Goal: Transaction & Acquisition: Purchase product/service

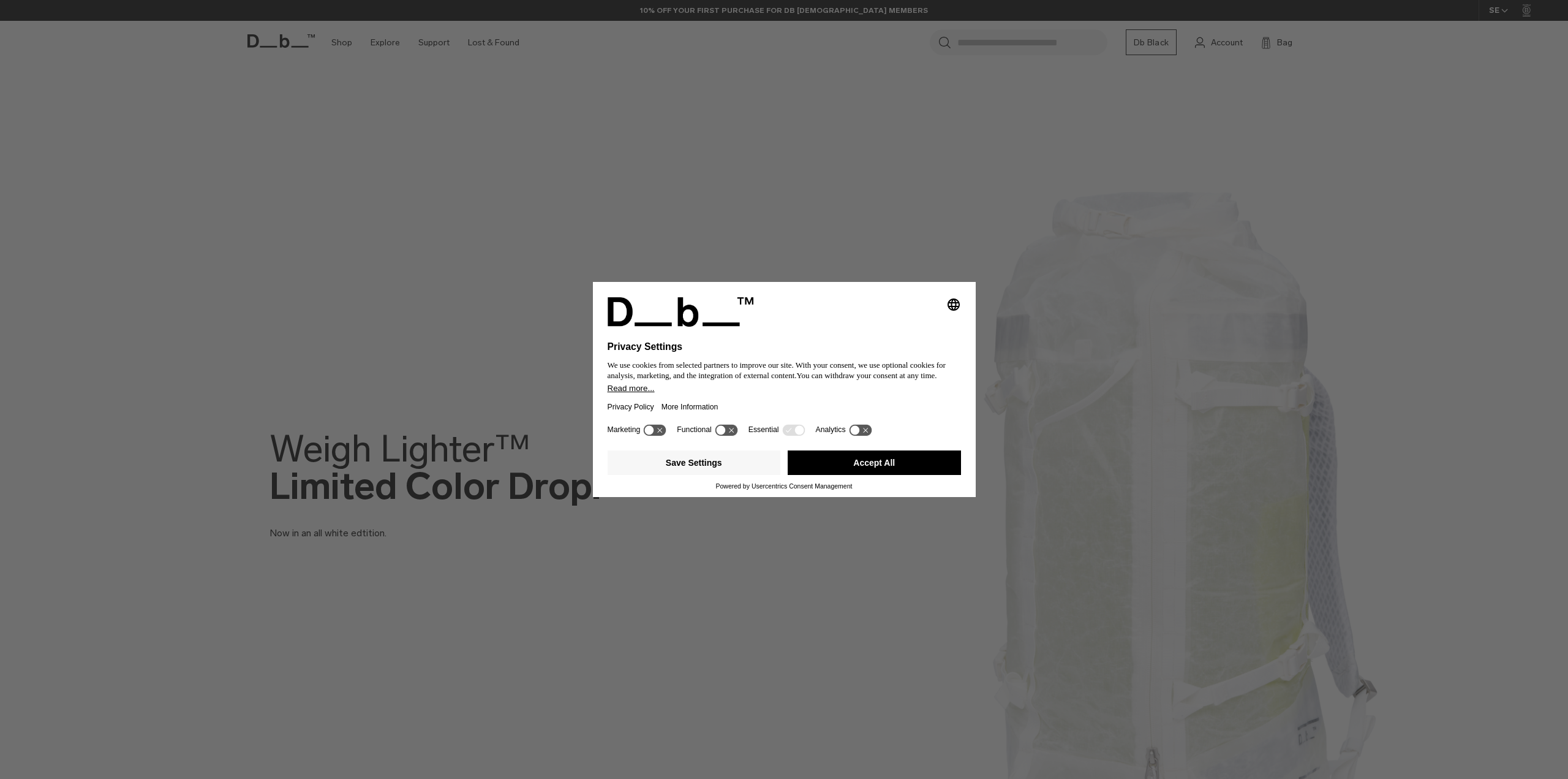
click at [844, 469] on button "Accept All" at bounding box center [874, 463] width 173 height 25
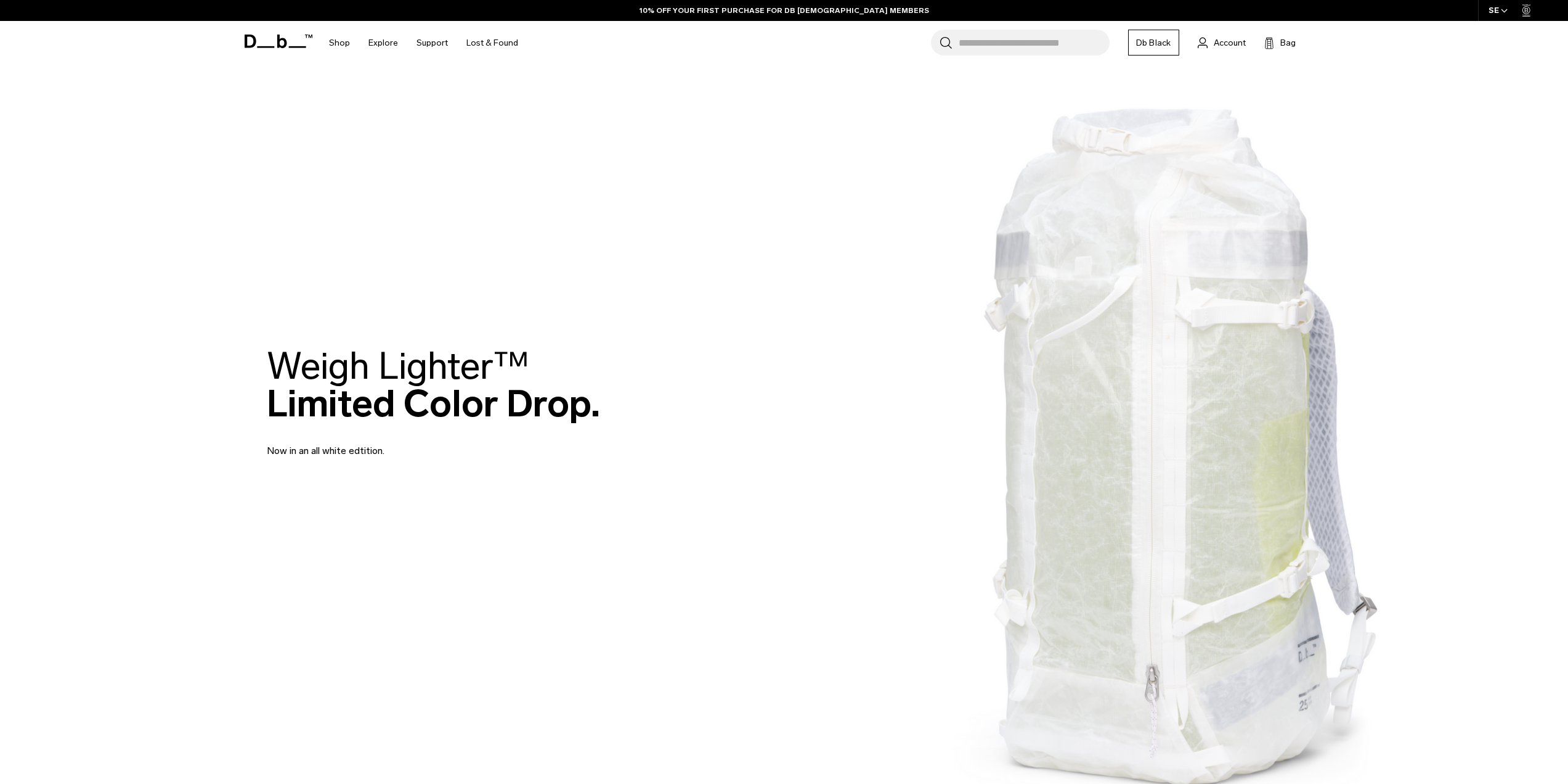
scroll to position [62, 0]
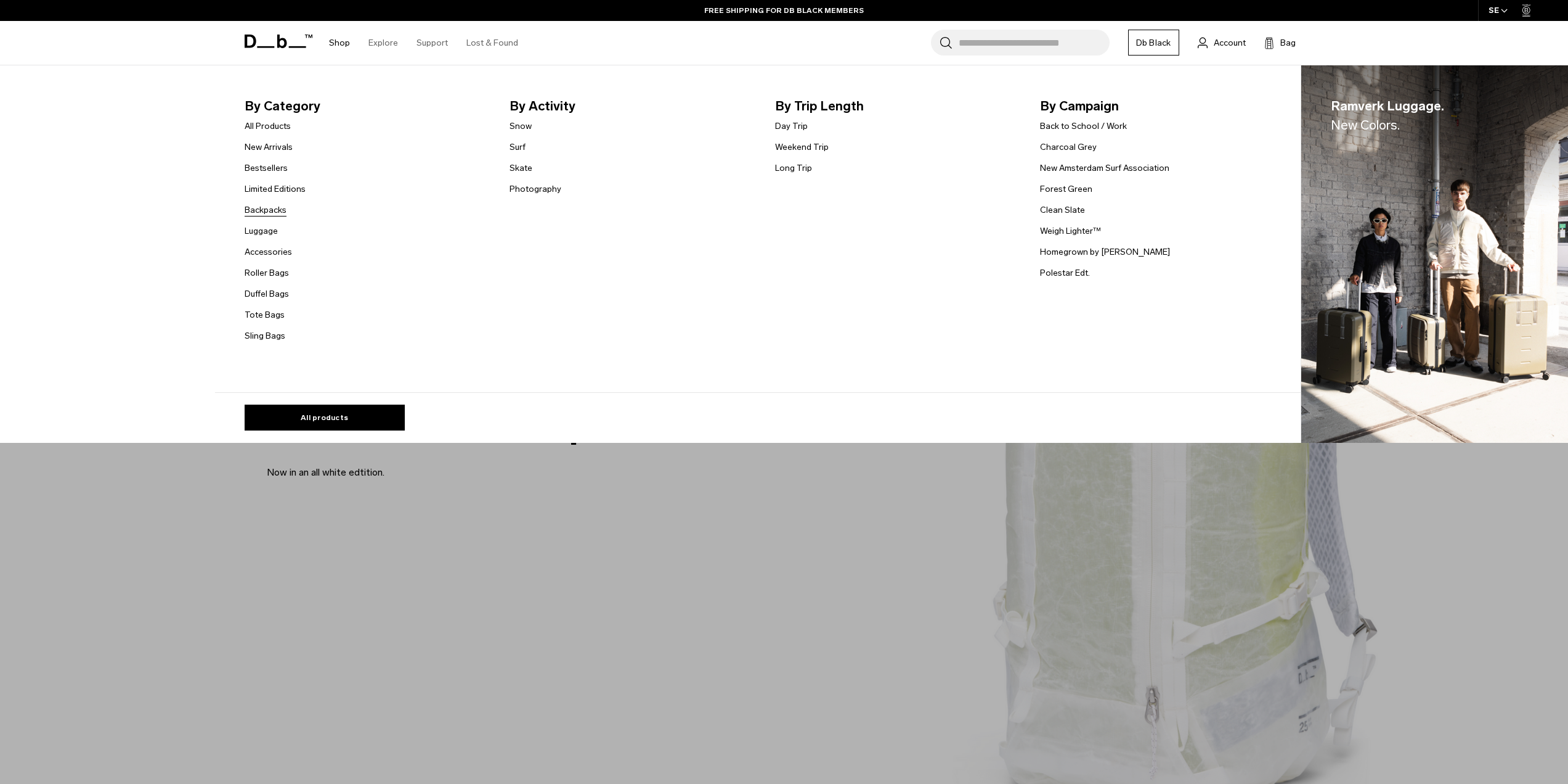
click at [272, 205] on link "Backpacks" at bounding box center [265, 210] width 42 height 13
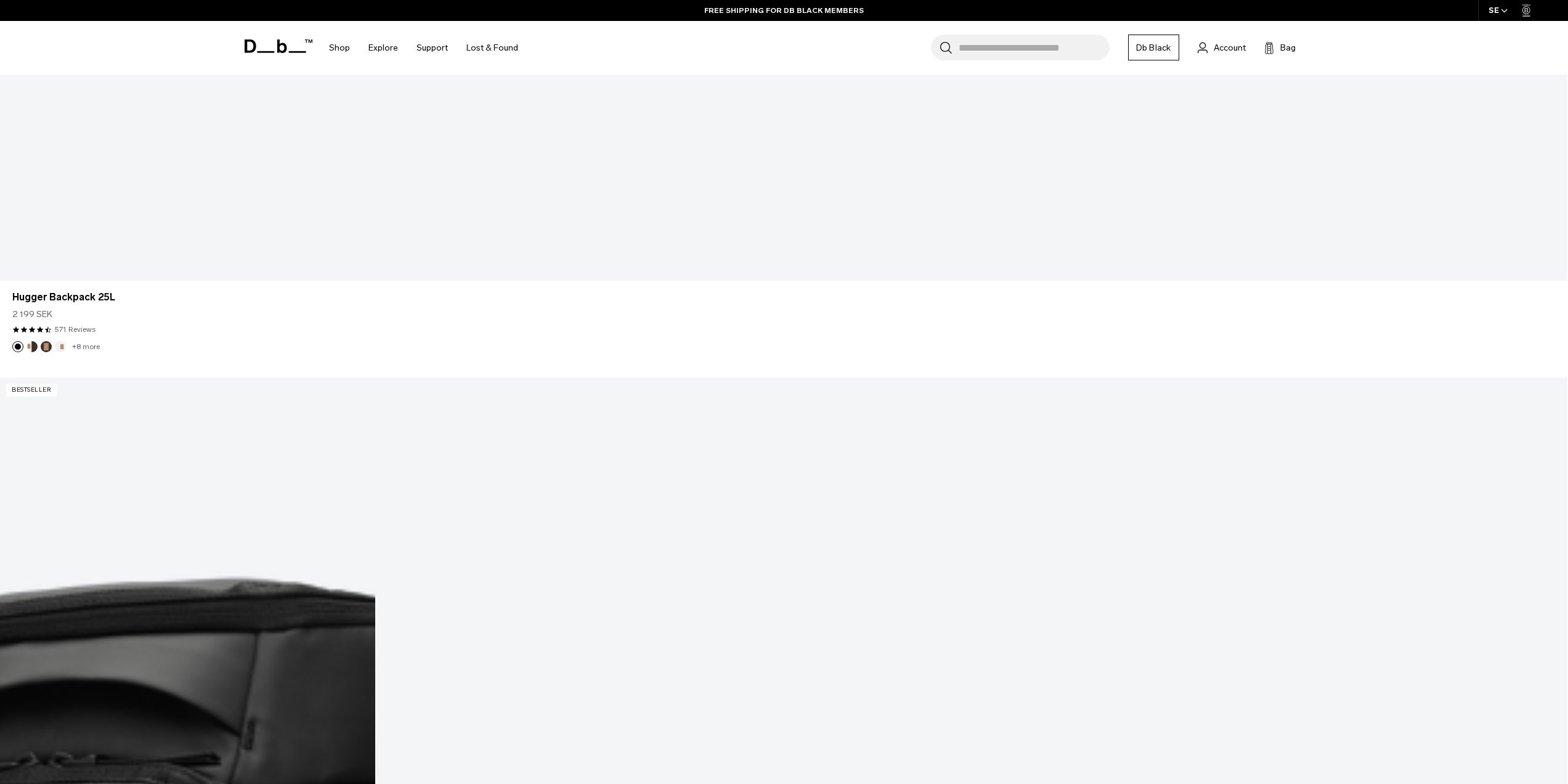
scroll to position [1906, 0]
